Goal: Task Accomplishment & Management: Use online tool/utility

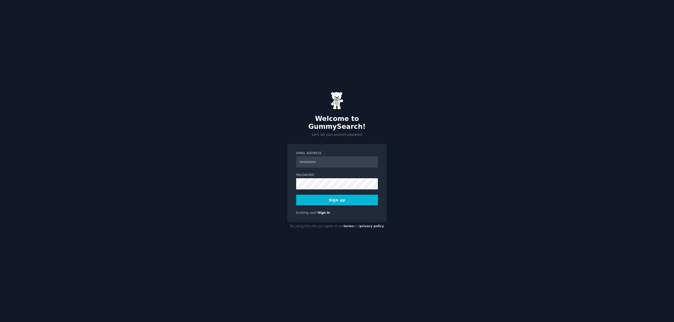
click at [304, 160] on input "Email Address" at bounding box center [337, 161] width 82 height 11
type input "**********"
click at [258, 169] on div "**********" at bounding box center [337, 161] width 674 height 322
click at [323, 195] on button "Sign up" at bounding box center [337, 200] width 82 height 11
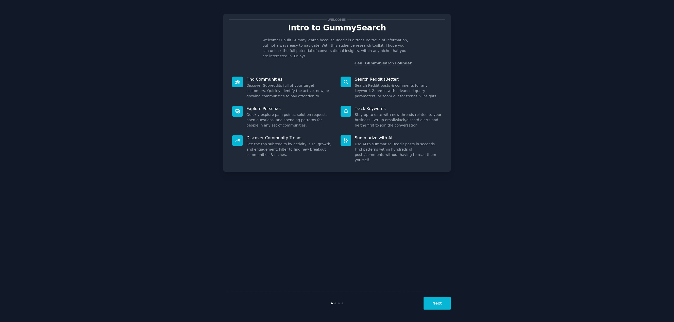
click at [434, 303] on button "Next" at bounding box center [436, 303] width 27 height 12
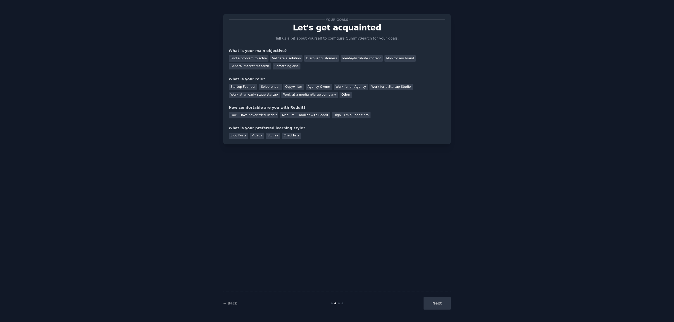
click at [434, 303] on div "Next" at bounding box center [413, 303] width 76 height 12
click at [384, 59] on div "Monitor my brand" at bounding box center [399, 58] width 31 height 6
click at [241, 87] on div "Startup Founder" at bounding box center [243, 87] width 29 height 6
click at [339, 118] on div "High - I'm a Reddit pro" at bounding box center [351, 115] width 39 height 6
click at [288, 136] on div "Checklists" at bounding box center [291, 136] width 19 height 6
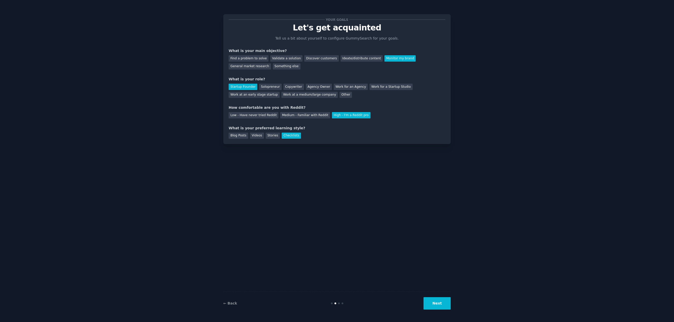
click at [437, 304] on button "Next" at bounding box center [436, 303] width 27 height 12
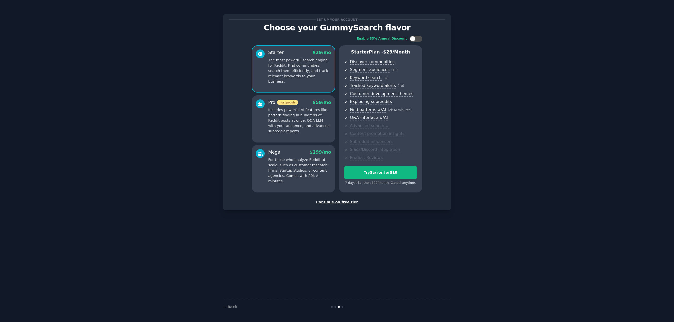
click at [336, 201] on div "Continue on free tier" at bounding box center [337, 202] width 217 height 5
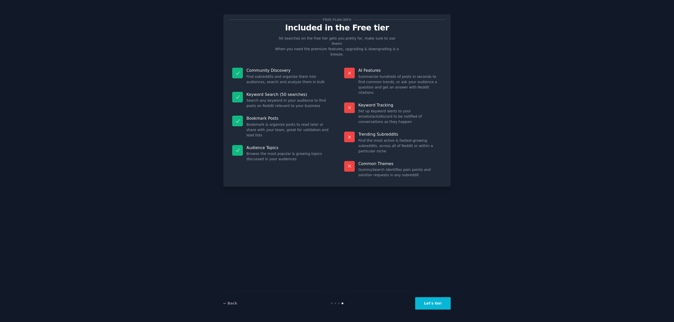
click at [433, 306] on button "Let's Go!" at bounding box center [433, 303] width 36 height 12
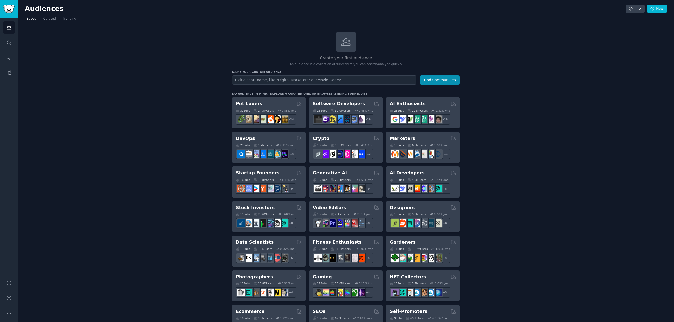
click at [241, 79] on input "text" at bounding box center [324, 79] width 184 height 9
click at [420, 75] on button "Find Communities" at bounding box center [440, 79] width 40 height 9
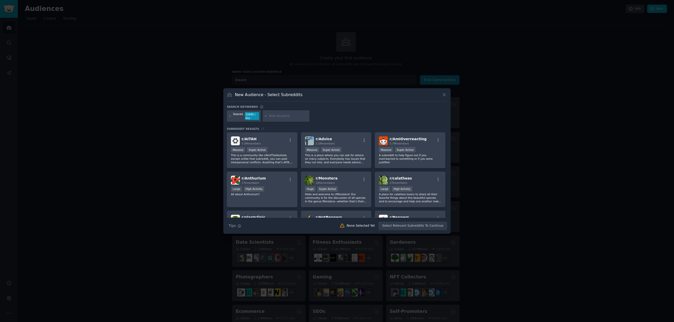
click at [444, 96] on icon at bounding box center [443, 94] width 5 height 5
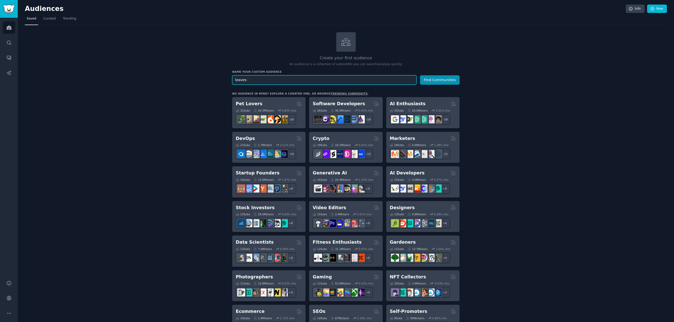
drag, startPoint x: 253, startPoint y: 80, endPoint x: 218, endPoint y: 78, distance: 35.3
click at [218, 78] on div "Create your first audience An audience is a collection of subreddits you can se…" at bounding box center [346, 308] width 642 height 552
click at [420, 75] on button "Find Communities" at bounding box center [440, 79] width 40 height 9
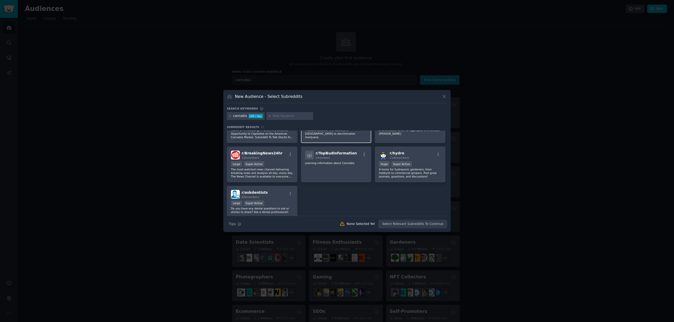
scroll to position [228, 0]
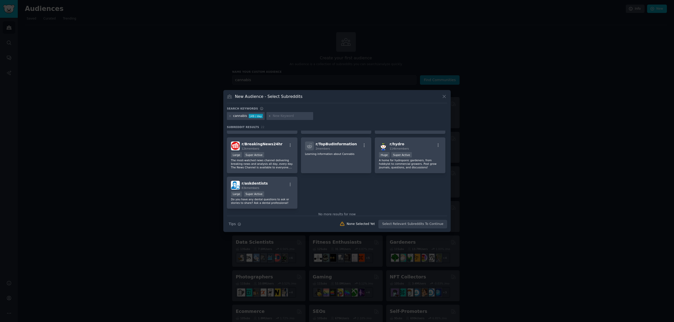
click at [446, 95] on icon at bounding box center [443, 96] width 5 height 5
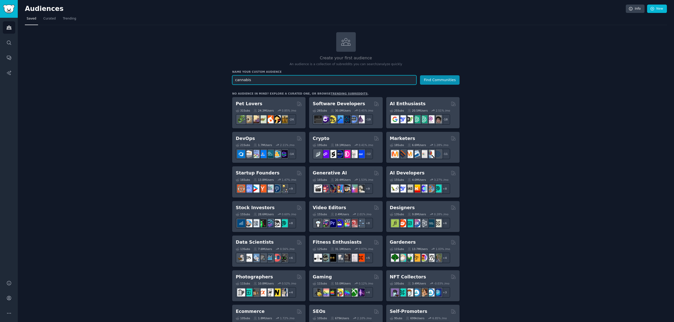
drag, startPoint x: 259, startPoint y: 78, endPoint x: 184, endPoint y: 79, distance: 74.8
click at [184, 79] on div "Create your first audience An audience is a collection of subreddits you can se…" at bounding box center [346, 308] width 642 height 552
type input "addiction"
click at [420, 75] on button "Find Communities" at bounding box center [440, 79] width 40 height 9
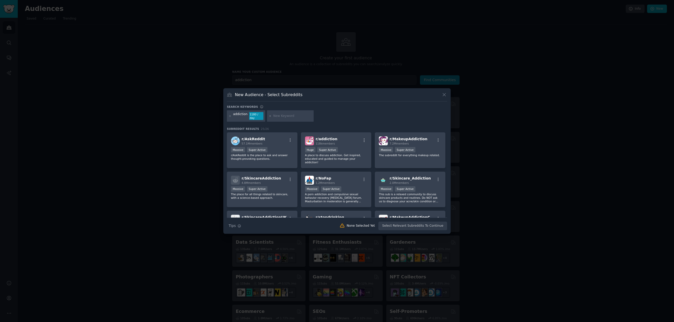
click at [276, 116] on input "text" at bounding box center [292, 116] width 39 height 5
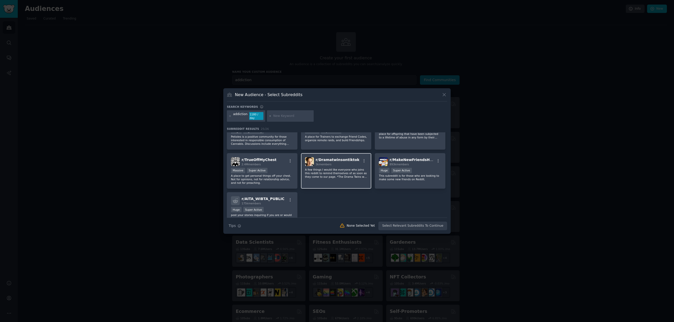
scroll to position [278, 0]
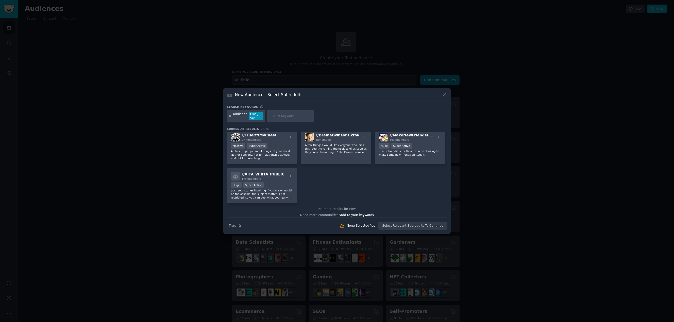
click at [274, 116] on input "text" at bounding box center [292, 116] width 39 height 5
type input "leaves"
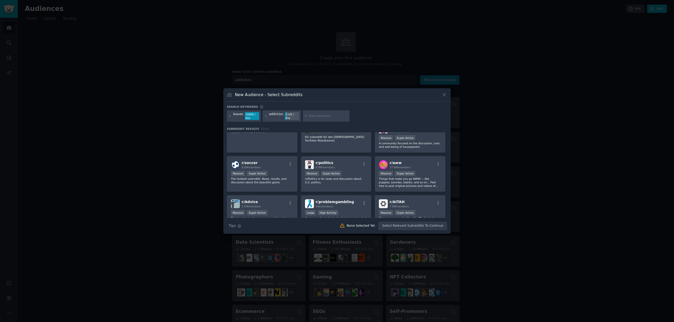
scroll to position [178, 0]
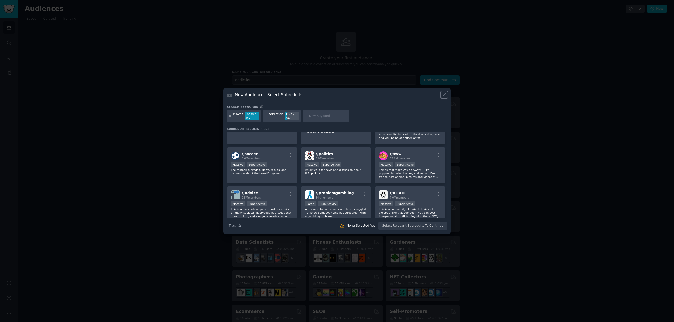
click at [444, 93] on icon at bounding box center [443, 94] width 5 height 5
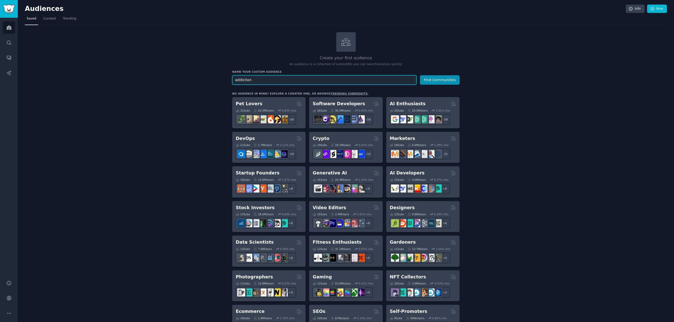
click at [249, 79] on input "addiction" at bounding box center [324, 79] width 184 height 9
type input "weed addiction"
click at [420, 75] on button "Find Communities" at bounding box center [440, 79] width 40 height 9
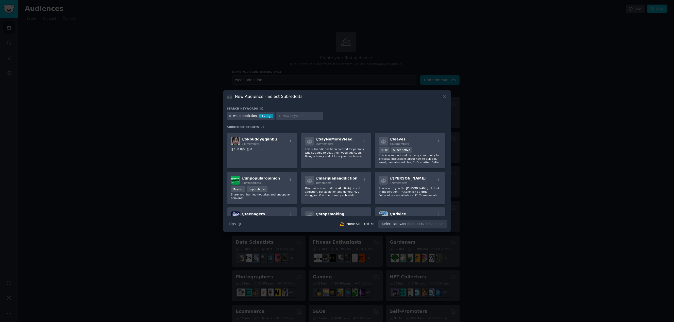
scroll to position [25, 0]
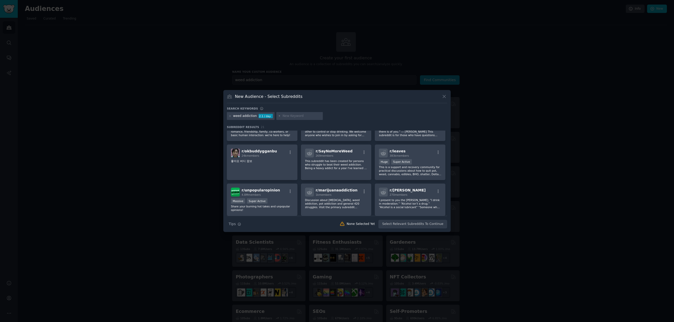
click at [446, 96] on icon at bounding box center [443, 96] width 5 height 5
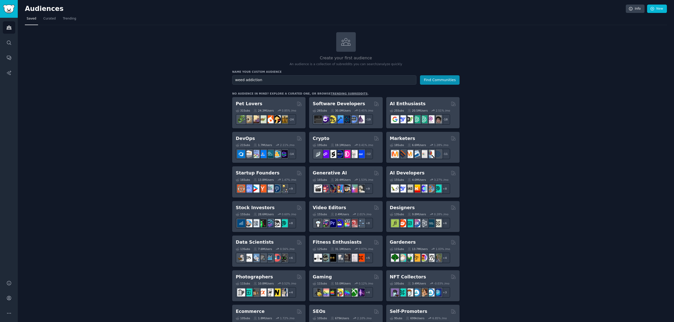
click at [520, 46] on div "Create your first audience An audience is a collection of subreddits you can se…" at bounding box center [346, 308] width 642 height 552
